Goal: Use online tool/utility: Utilize a website feature to perform a specific function

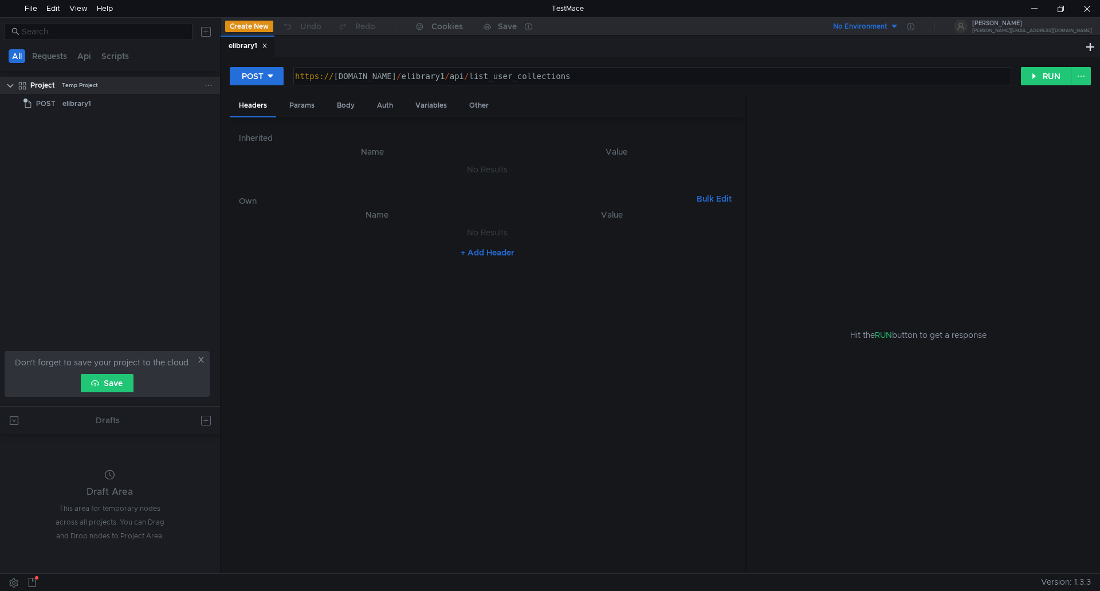
click at [83, 84] on div "Temp Project" at bounding box center [80, 85] width 36 height 17
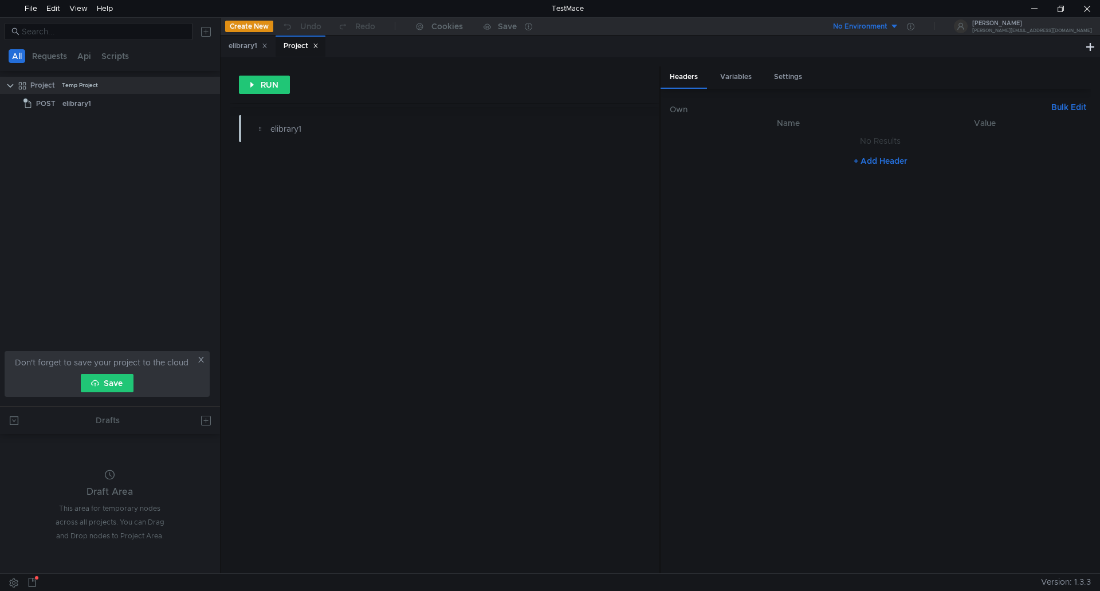
click at [297, 48] on div "Project" at bounding box center [301, 46] width 35 height 12
click at [430, 235] on div "RUN elibrary1" at bounding box center [445, 319] width 430 height 507
drag, startPoint x: 111, startPoint y: 83, endPoint x: 57, endPoint y: 100, distance: 55.8
click at [60, 101] on app-tree-icon "POST" at bounding box center [42, 103] width 39 height 17
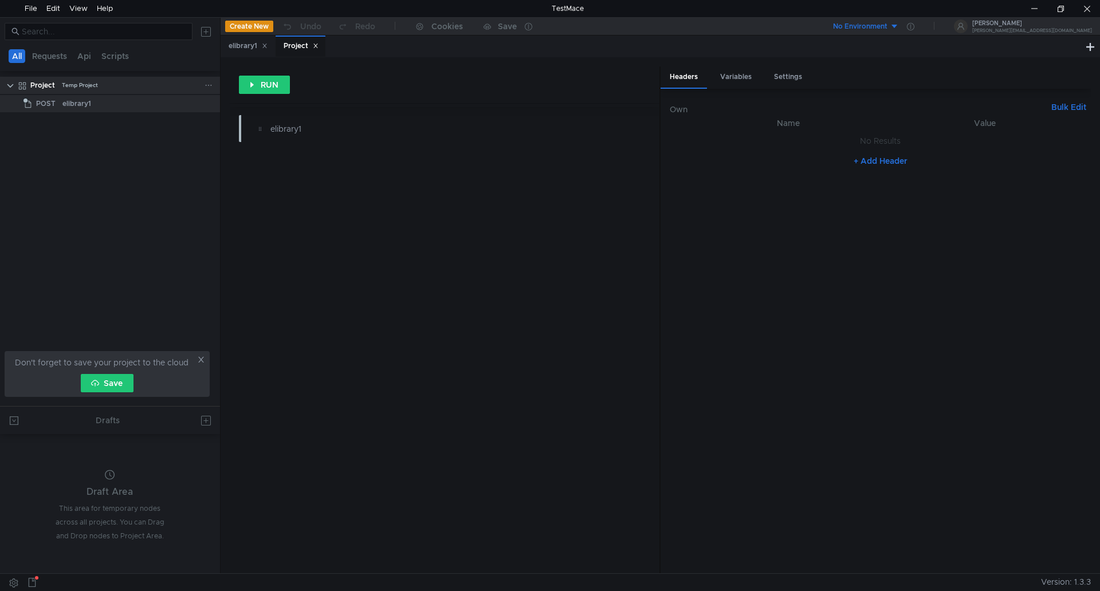
click at [80, 85] on div "Temp Project" at bounding box center [80, 85] width 36 height 17
click at [376, 194] on div "RUN elibrary1" at bounding box center [445, 319] width 430 height 507
click at [207, 88] on icon at bounding box center [209, 85] width 8 height 8
click at [140, 140] on div at bounding box center [550, 295] width 1100 height 591
click at [166, 149] on tree-viewport "Project Temp Project POST elibrary1" at bounding box center [110, 241] width 220 height 331
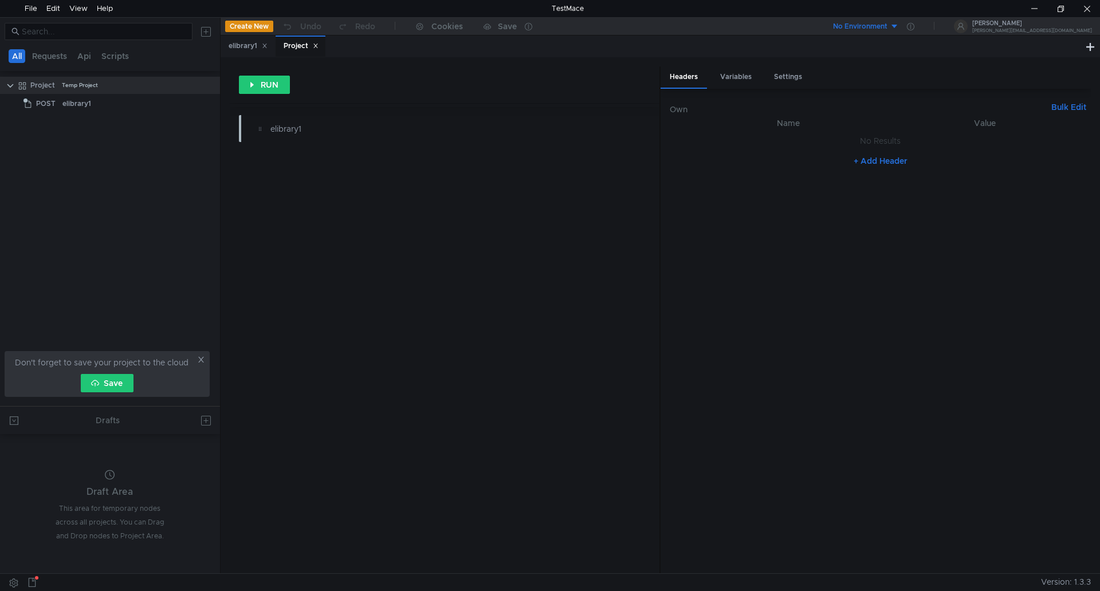
click at [208, 28] on button at bounding box center [206, 31] width 18 height 18
click at [81, 52] on div at bounding box center [550, 295] width 1100 height 591
click at [88, 57] on button "Api" at bounding box center [84, 56] width 21 height 14
click at [40, 53] on button "Requests" at bounding box center [51, 56] width 42 height 14
click at [79, 57] on button "Api" at bounding box center [85, 56] width 21 height 14
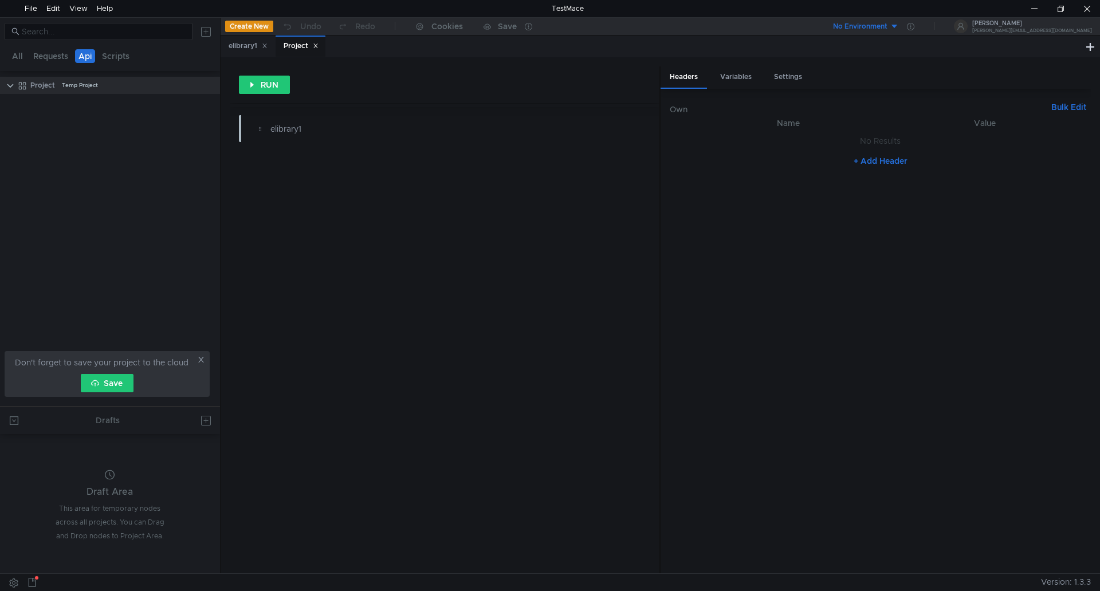
click at [60, 96] on tree-viewport "Project Temp Project" at bounding box center [110, 241] width 220 height 331
click at [45, 91] on div "Project" at bounding box center [42, 85] width 25 height 17
click at [50, 65] on nz-tabs-nav "All Requests Api Scripts" at bounding box center [110, 55] width 206 height 21
click at [47, 61] on button "Requests" at bounding box center [51, 56] width 42 height 14
click at [18, 57] on button "All" at bounding box center [18, 56] width 18 height 14
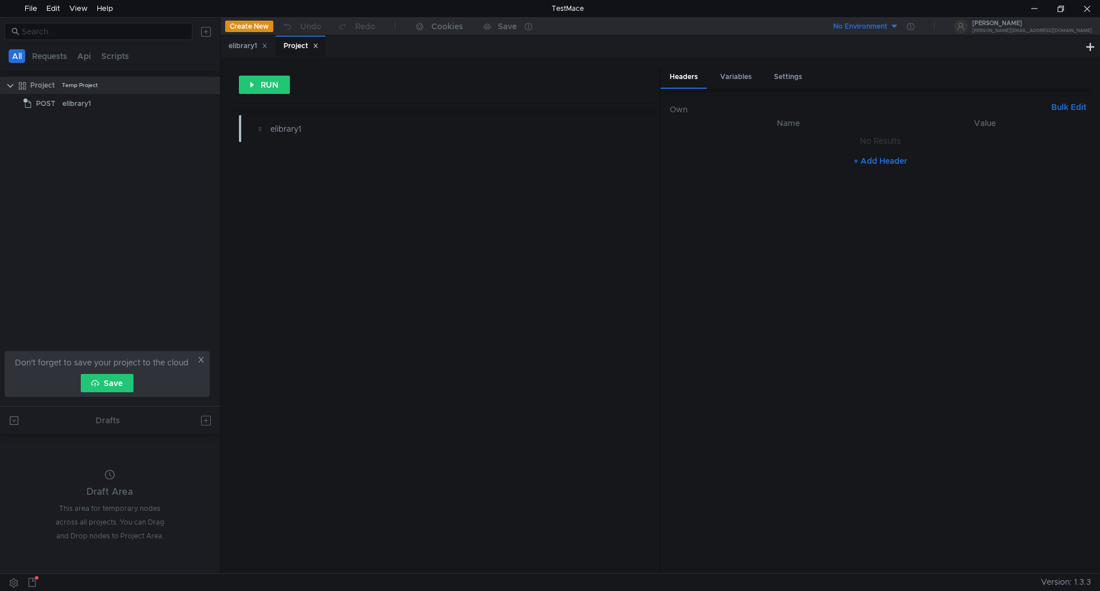
click at [206, 32] on button at bounding box center [206, 31] width 18 height 18
click at [323, 44] on app-tour-anchor "Folder" at bounding box center [311, 44] width 25 height 14
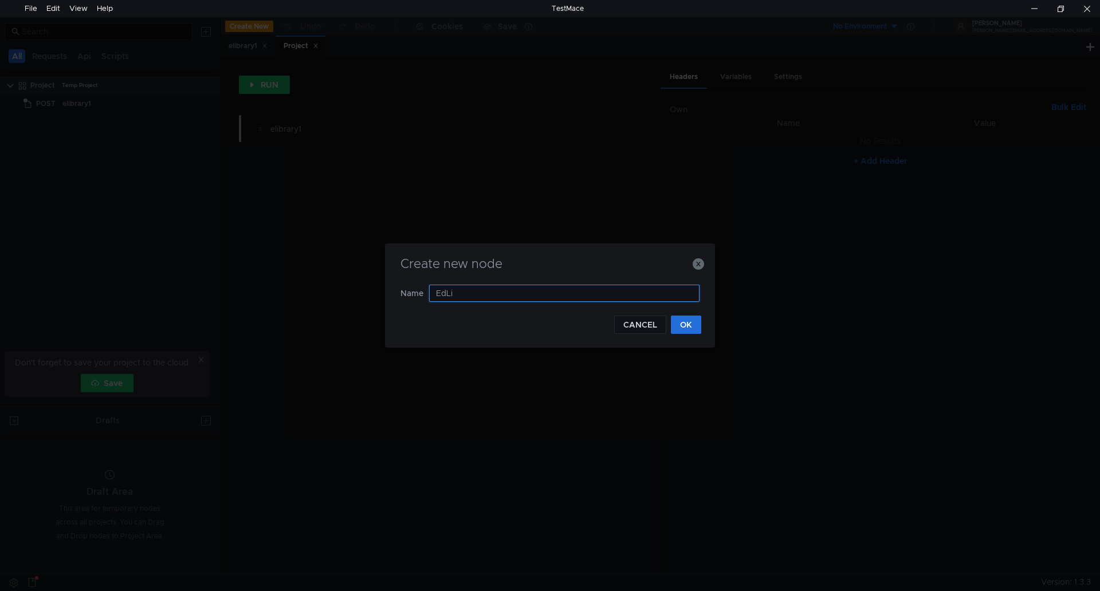
type input "EdLib"
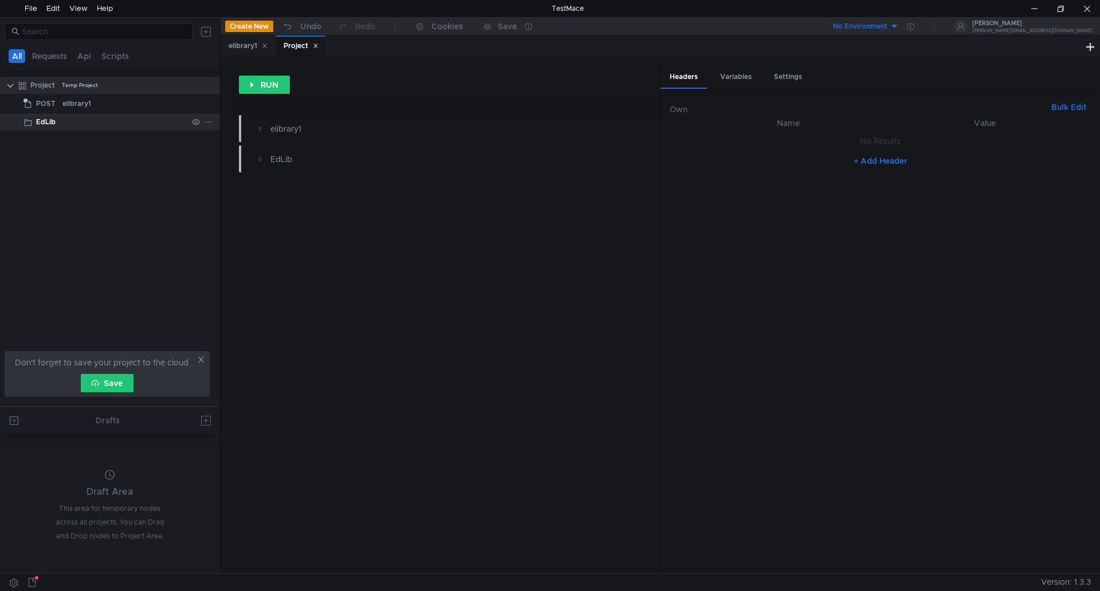
click at [66, 123] on div "EdLib" at bounding box center [111, 121] width 151 height 17
drag, startPoint x: 34, startPoint y: 83, endPoint x: 85, endPoint y: 256, distance: 180.3
click at [87, 258] on tree-viewport "Project Temp Project POST elibrary1 EdLib" at bounding box center [110, 241] width 220 height 331
click at [72, 127] on div "EdLib" at bounding box center [111, 121] width 151 height 17
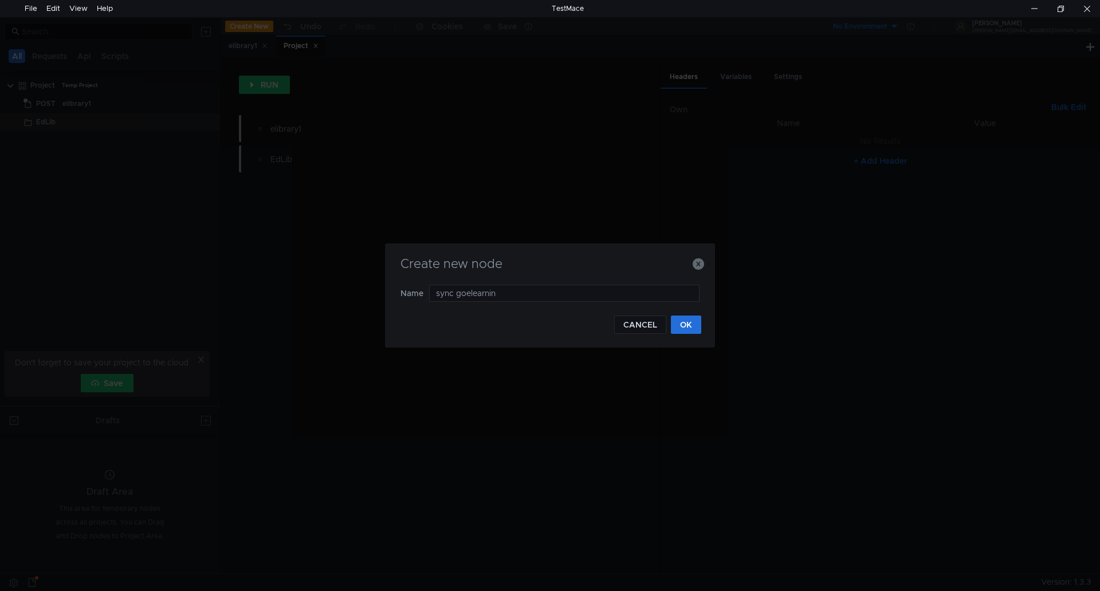
type input "sync goelearning"
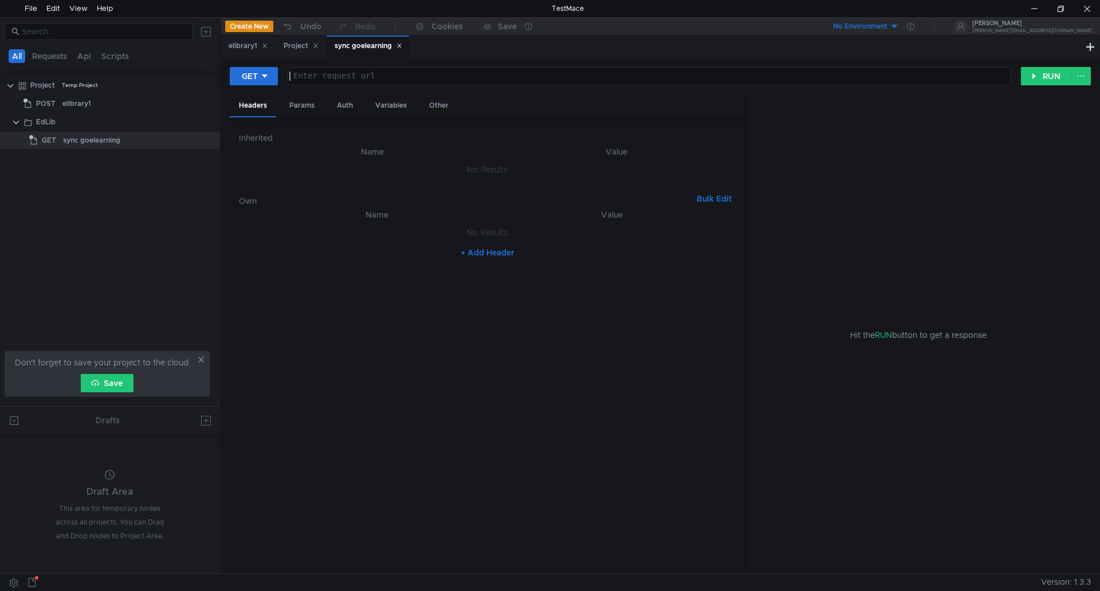
click at [319, 74] on div at bounding box center [648, 86] width 723 height 28
paste textarea "[URL][DOMAIN_NAME]"
type textarea "[URL][DOMAIN_NAME]"
click at [267, 74] on icon at bounding box center [265, 76] width 8 height 8
click at [250, 116] on li "POST" at bounding box center [255, 118] width 50 height 18
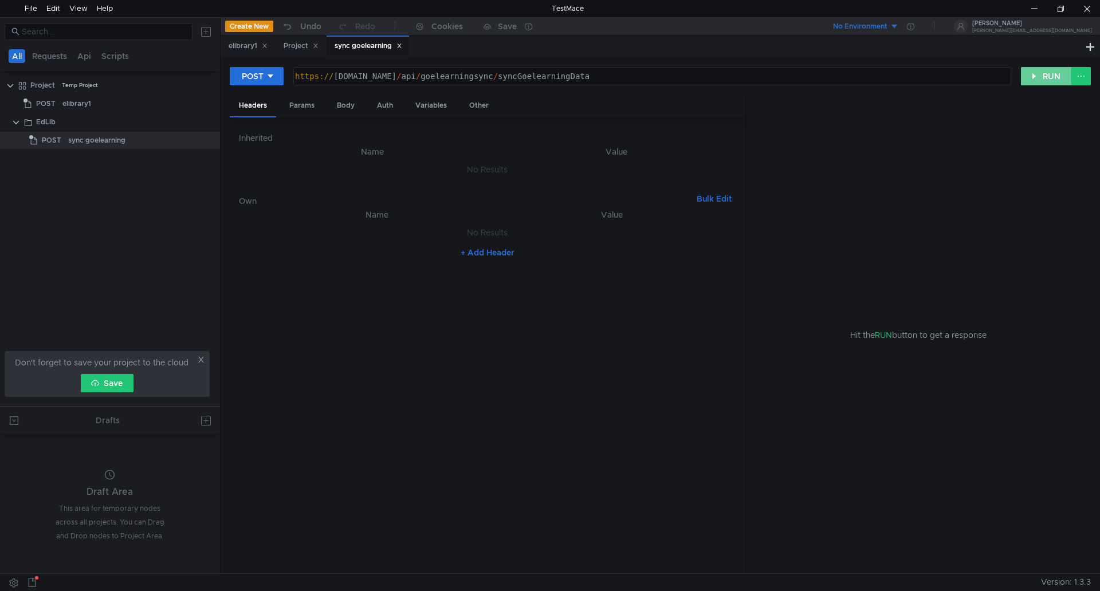
click at [1043, 69] on button "RUN" at bounding box center [1046, 76] width 51 height 18
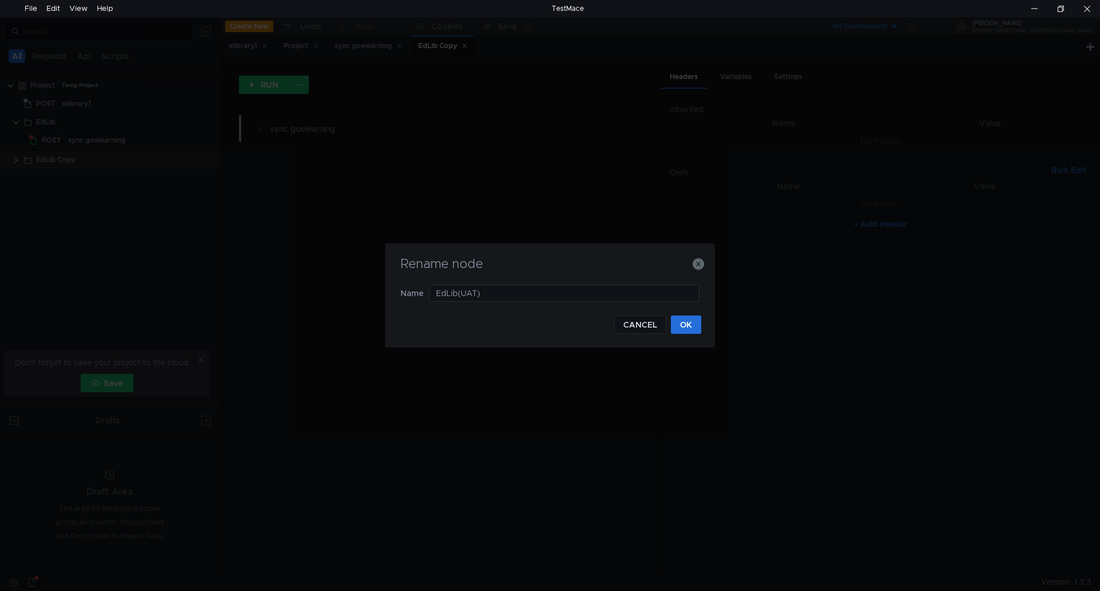
type input "EdLib (UAT)"
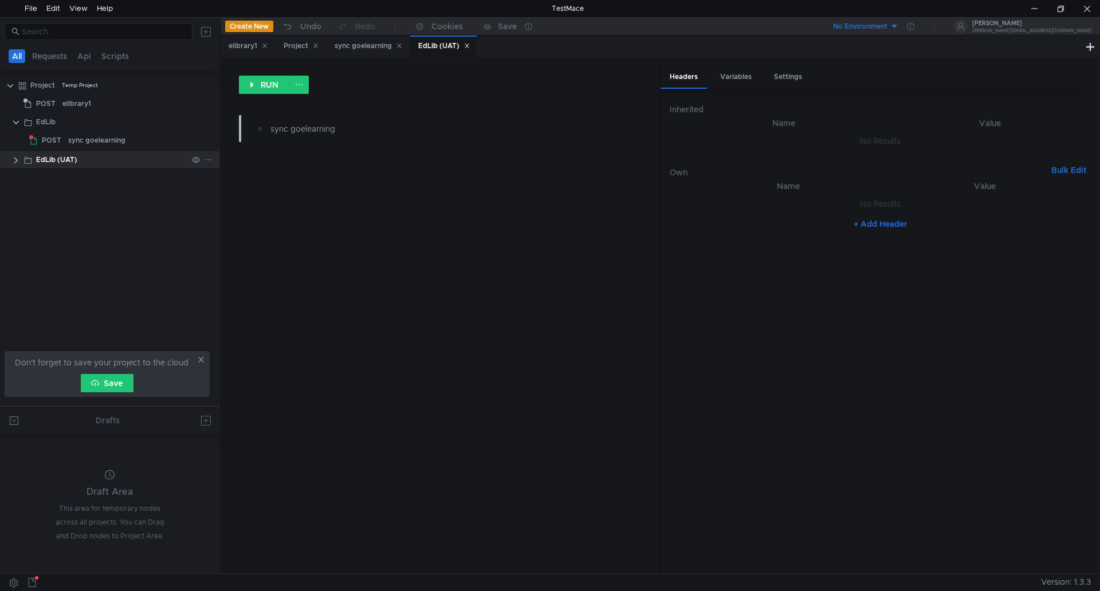
click at [44, 159] on div "EdLib (UAT)" at bounding box center [56, 159] width 41 height 17
click at [21, 159] on div "EdLib (UAT)" at bounding box center [120, 159] width 199 height 17
click at [16, 159] on clr-icon at bounding box center [15, 160] width 9 height 9
click at [56, 176] on span "POST" at bounding box center [51, 178] width 19 height 17
click at [125, 176] on div "sync goelearning" at bounding box center [127, 178] width 119 height 17
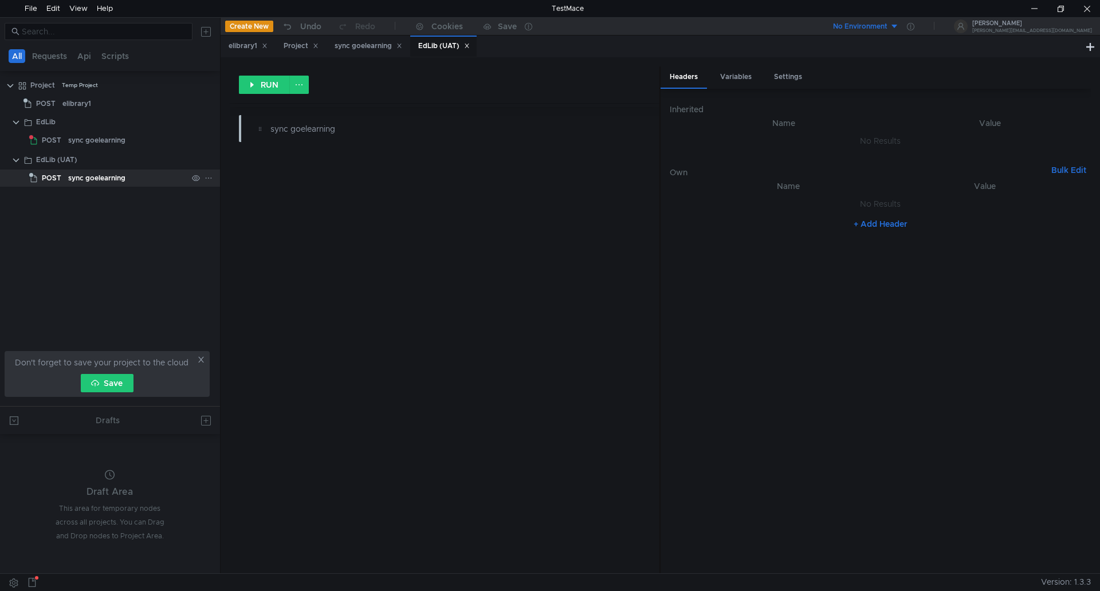
click at [125, 176] on div "sync goelearning" at bounding box center [127, 178] width 119 height 17
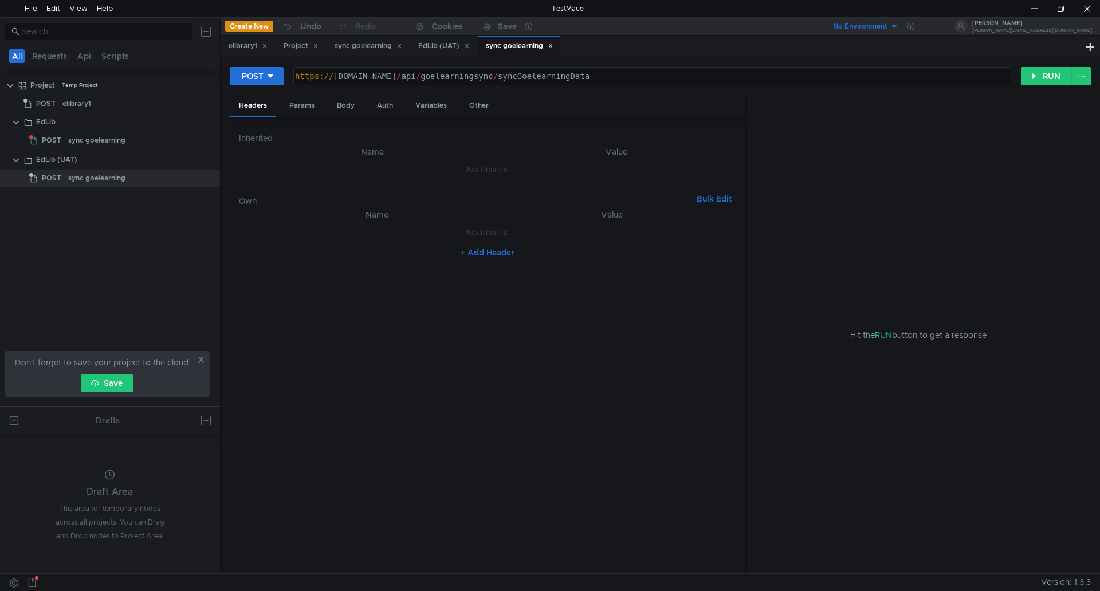
click at [345, 74] on div "https:// [DOMAIN_NAME] / api / goelearningsync / syncGoelearningData" at bounding box center [651, 86] width 717 height 28
click at [355, 76] on div "https:// [DOMAIN_NAME] / api / goelearningsync / syncGoelearningData" at bounding box center [651, 86] width 717 height 28
type textarea "[URL][DOMAIN_NAME]"
click at [1046, 70] on button "RUN" at bounding box center [1046, 76] width 51 height 18
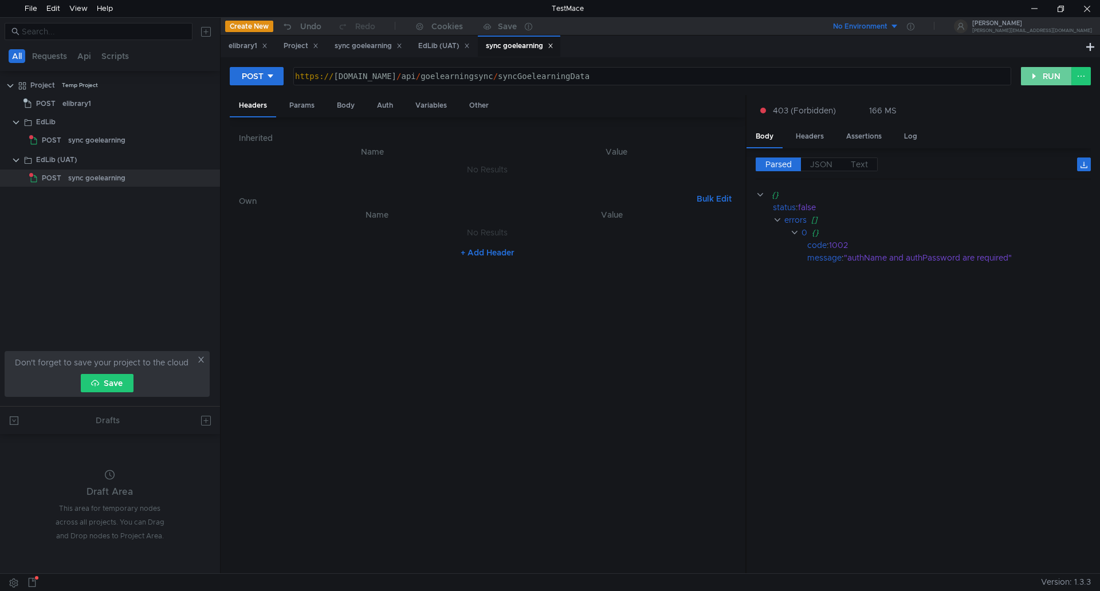
click at [1053, 72] on button "RUN" at bounding box center [1046, 76] width 51 height 18
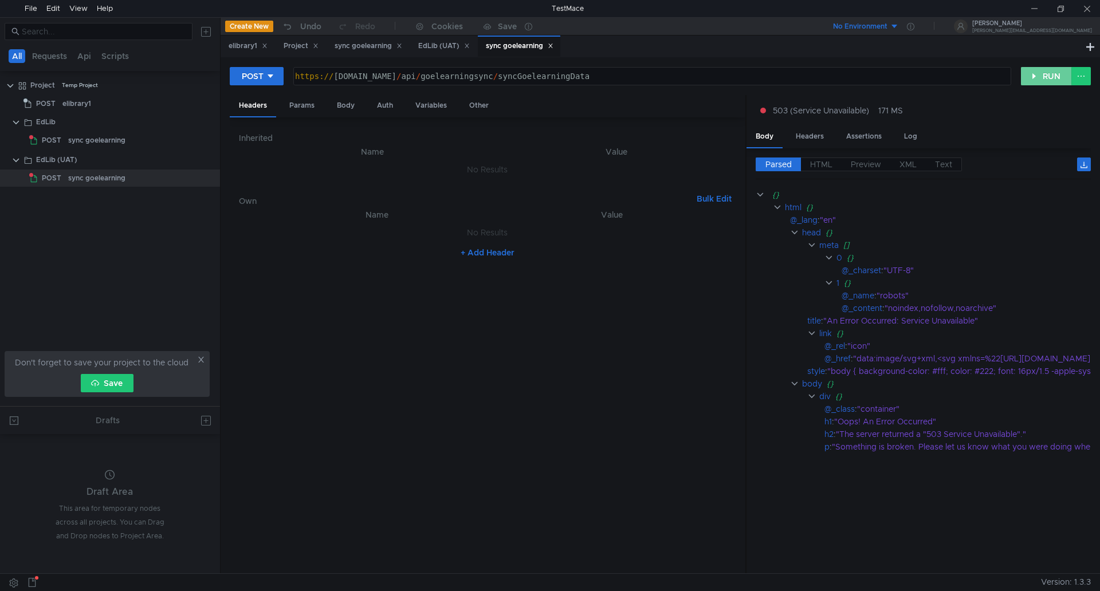
click at [1045, 79] on button "RUN" at bounding box center [1046, 76] width 51 height 18
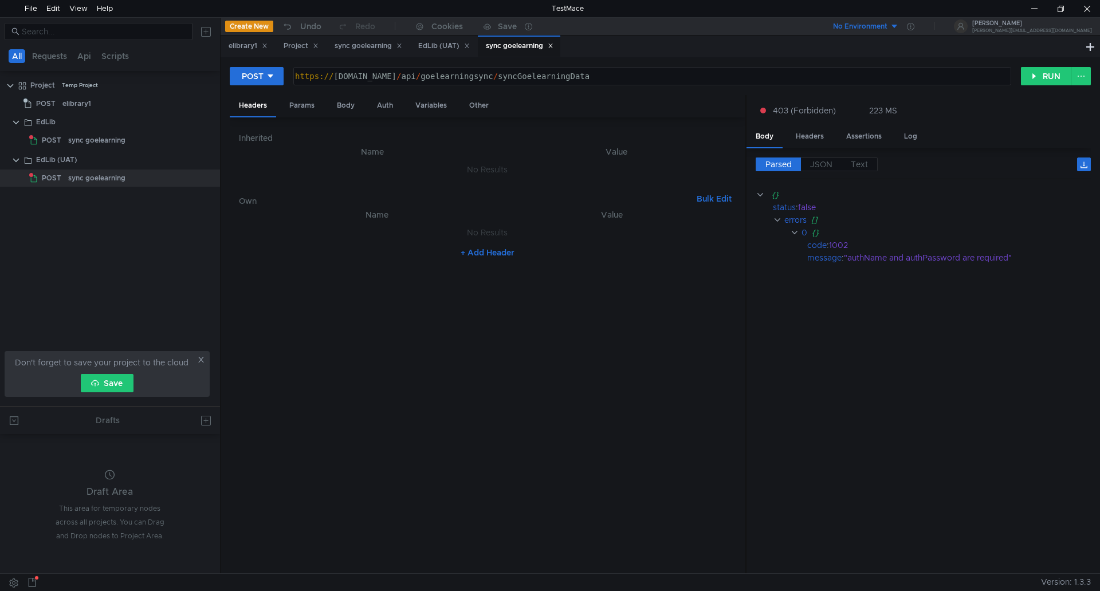
click at [903, 355] on cdk-virtual-scroll-viewport "{} status : false errors [] 0 {} code : 1002 message : "authName and authPasswo…" at bounding box center [923, 377] width 335 height 376
click at [1029, 4] on div at bounding box center [1034, 8] width 26 height 17
